Goal: Find contact information: Find contact information

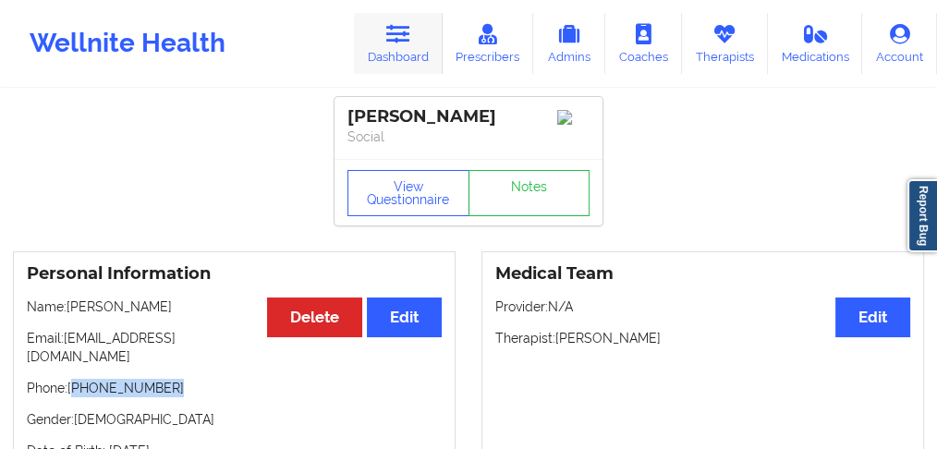
click at [409, 57] on link "Dashboard" at bounding box center [398, 43] width 89 height 61
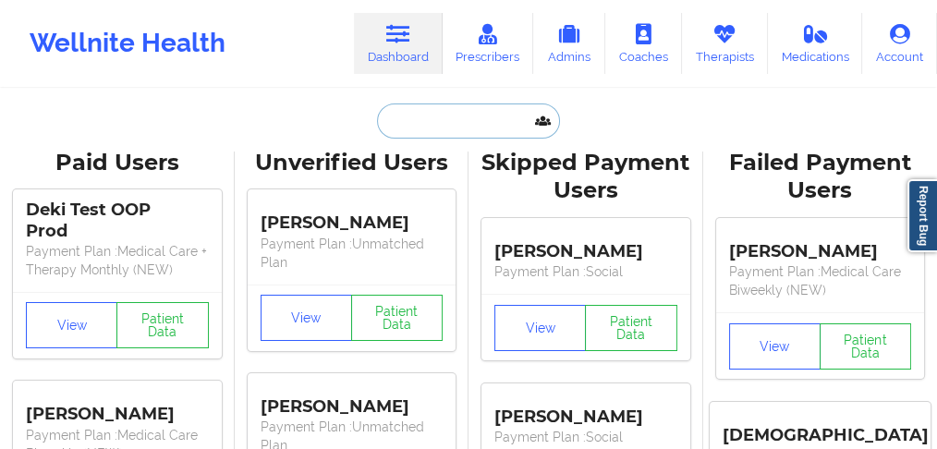
click at [416, 125] on input "text" at bounding box center [468, 120] width 183 height 35
paste input "[PERSON_NAME]"
type input "[PERSON_NAME]"
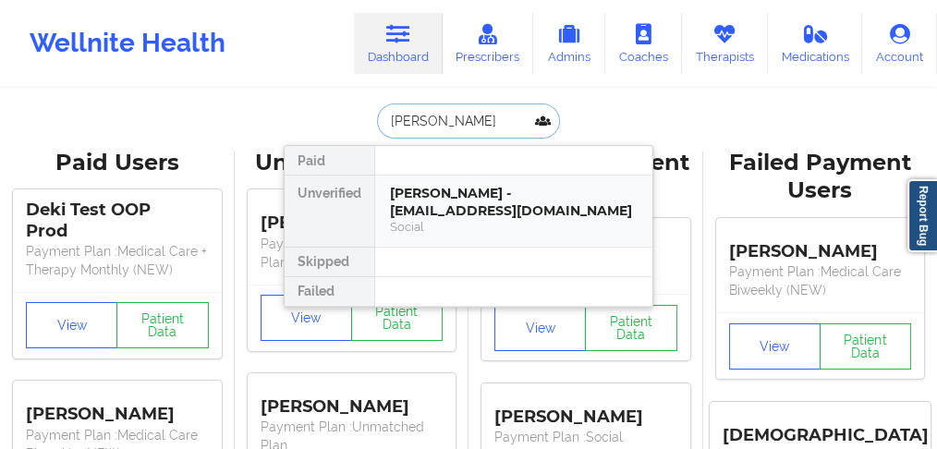
click at [427, 199] on div "[PERSON_NAME] - [EMAIL_ADDRESS][DOMAIN_NAME]" at bounding box center [514, 202] width 248 height 34
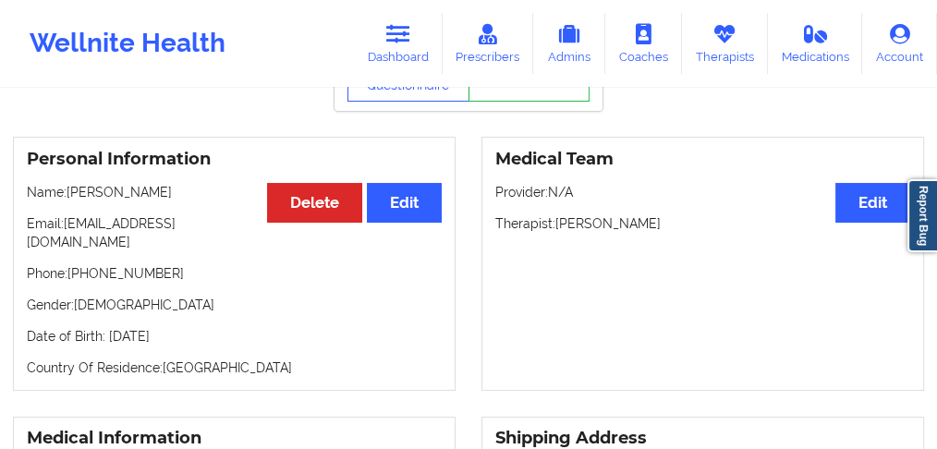
scroll to position [123, 0]
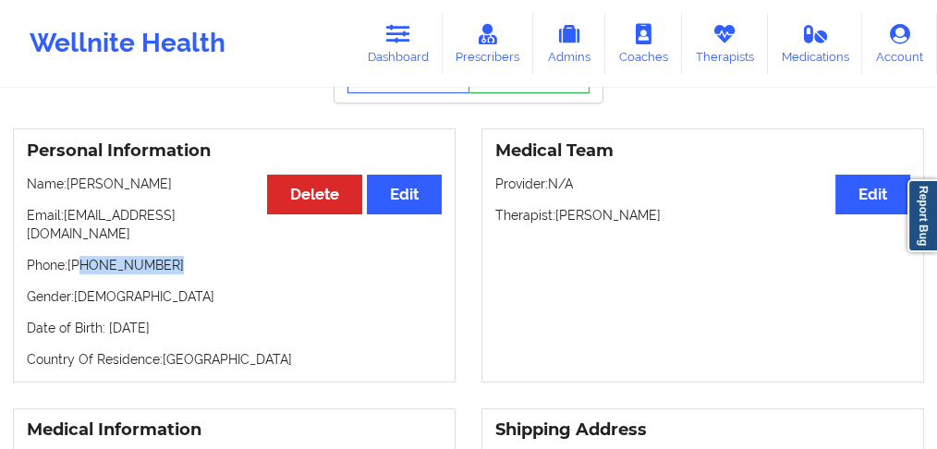
drag, startPoint x: 178, startPoint y: 252, endPoint x: 89, endPoint y: 248, distance: 89.7
click at [82, 256] on p "Phone: [PHONE_NUMBER]" at bounding box center [234, 265] width 415 height 18
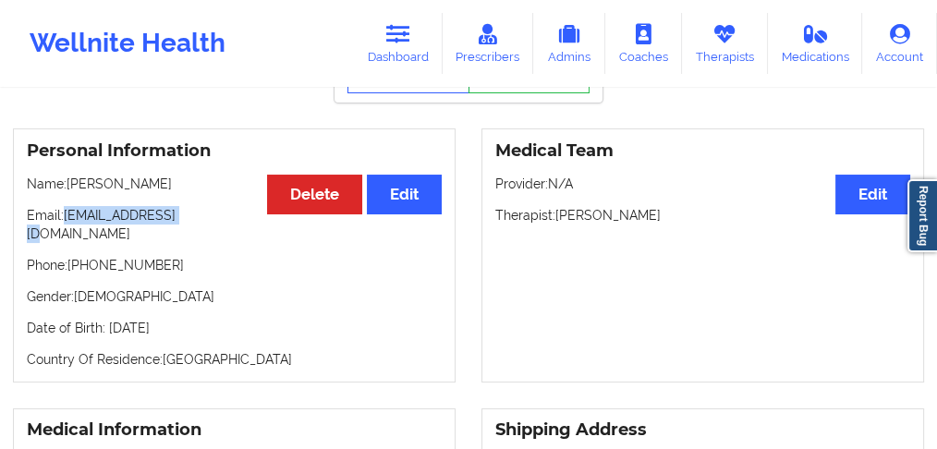
drag, startPoint x: 184, startPoint y: 215, endPoint x: 64, endPoint y: 222, distance: 120.2
click at [64, 222] on p "Email: [EMAIL_ADDRESS][DOMAIN_NAME]" at bounding box center [234, 224] width 415 height 37
copy p "[EMAIL_ADDRESS][DOMAIN_NAME]"
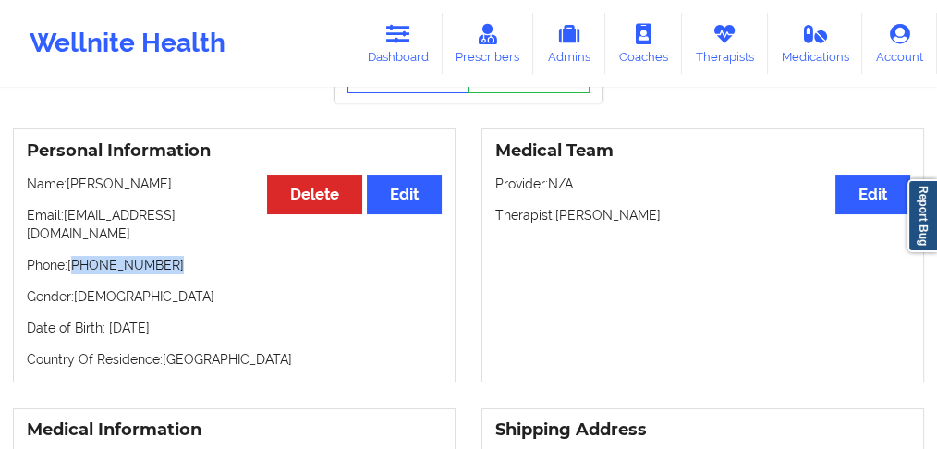
drag, startPoint x: 169, startPoint y: 256, endPoint x: 343, endPoint y: 137, distance: 210.6
click at [75, 256] on p "Phone: [PHONE_NUMBER]" at bounding box center [234, 265] width 415 height 18
copy p "[PHONE_NUMBER]"
